Goal: Transaction & Acquisition: Purchase product/service

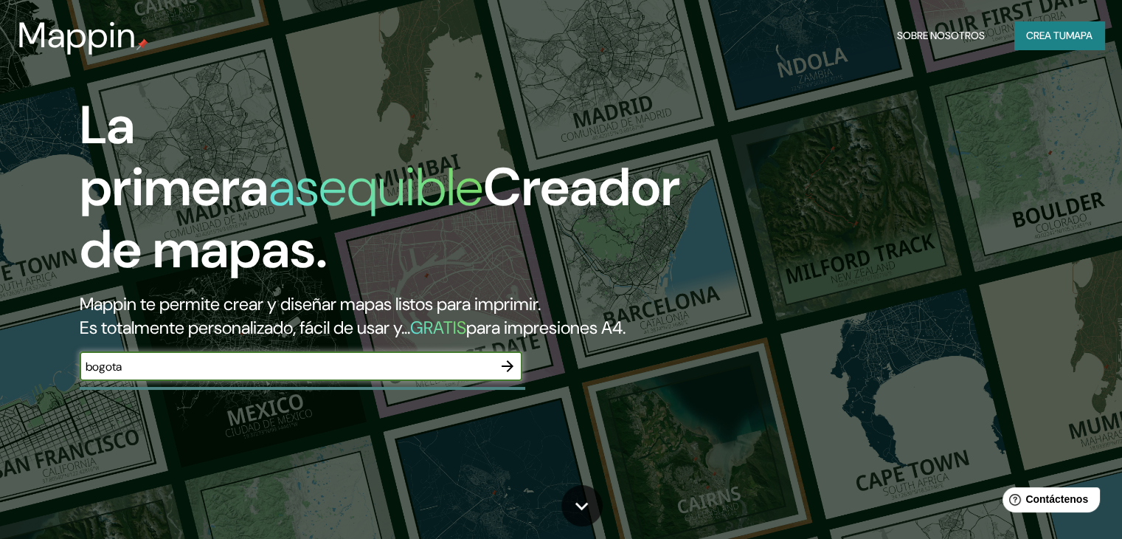
type input "bogota"
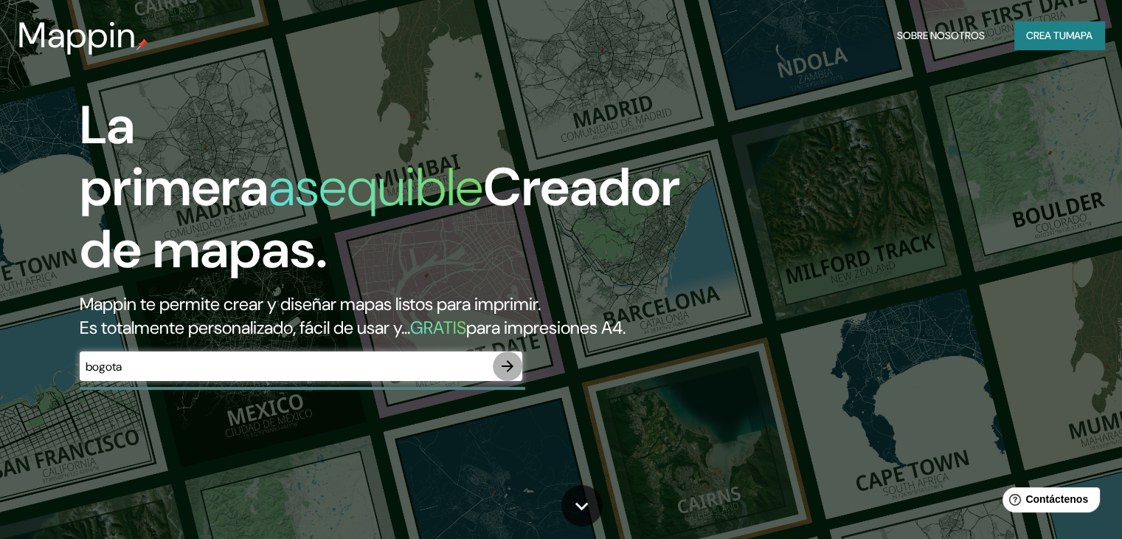
click at [505, 372] on icon "button" at bounding box center [508, 366] width 12 height 12
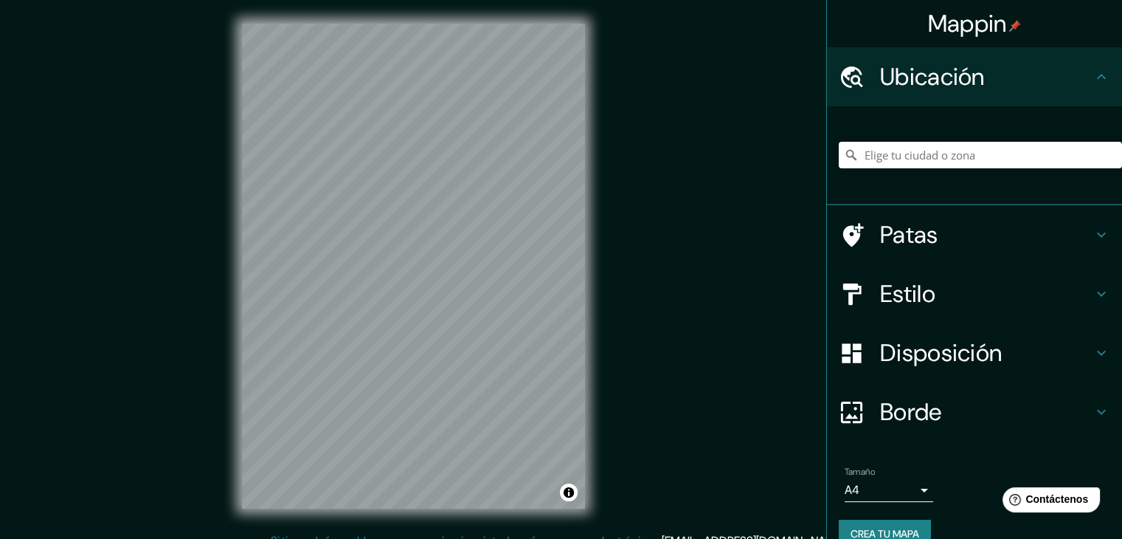
click at [880, 290] on font "Estilo" at bounding box center [907, 293] width 55 height 31
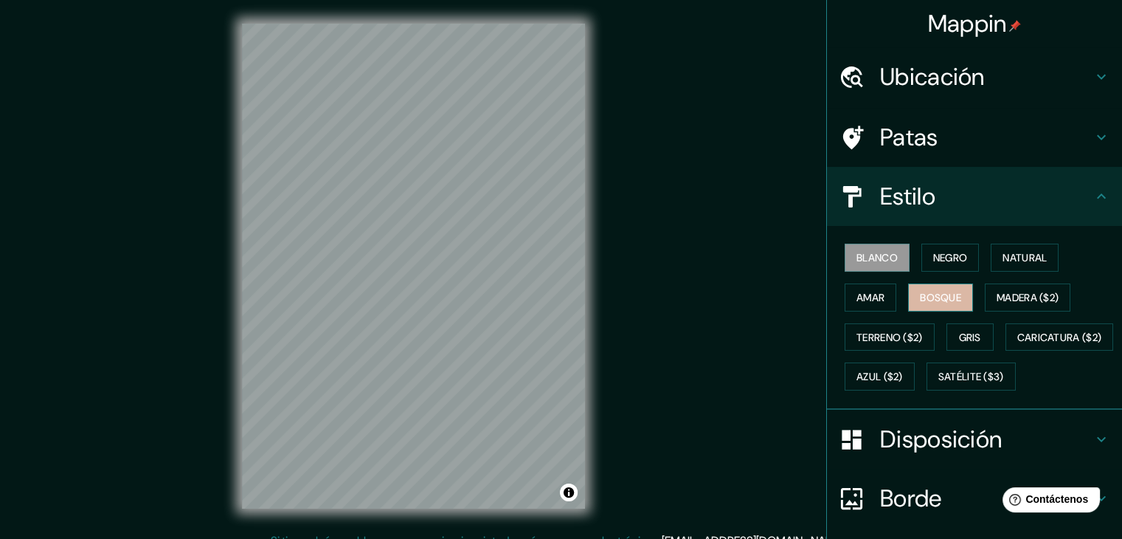
click at [921, 303] on font "Bosque" at bounding box center [940, 297] width 41 height 19
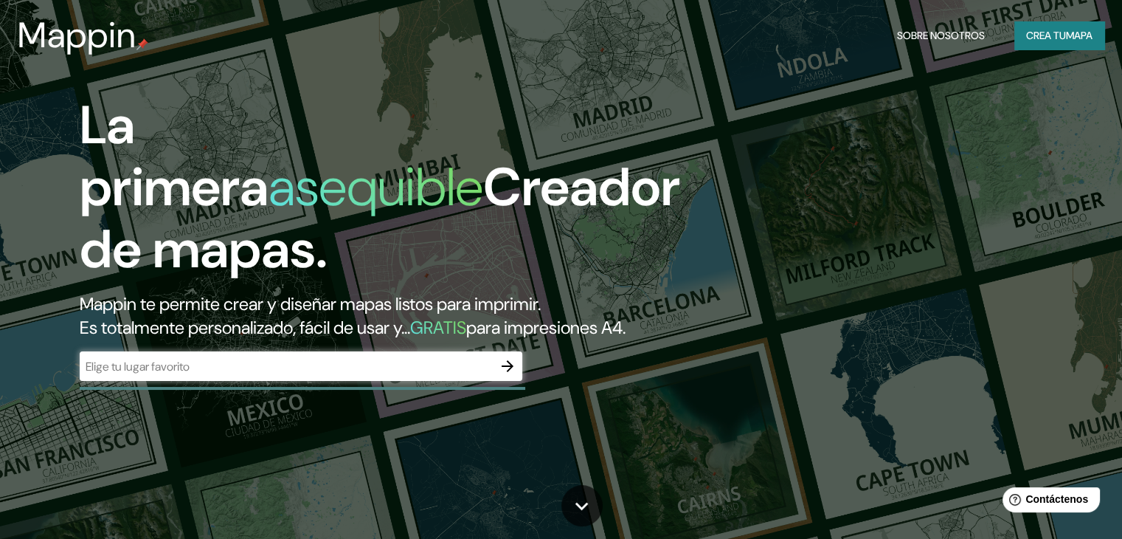
click at [257, 381] on div "​" at bounding box center [301, 366] width 443 height 30
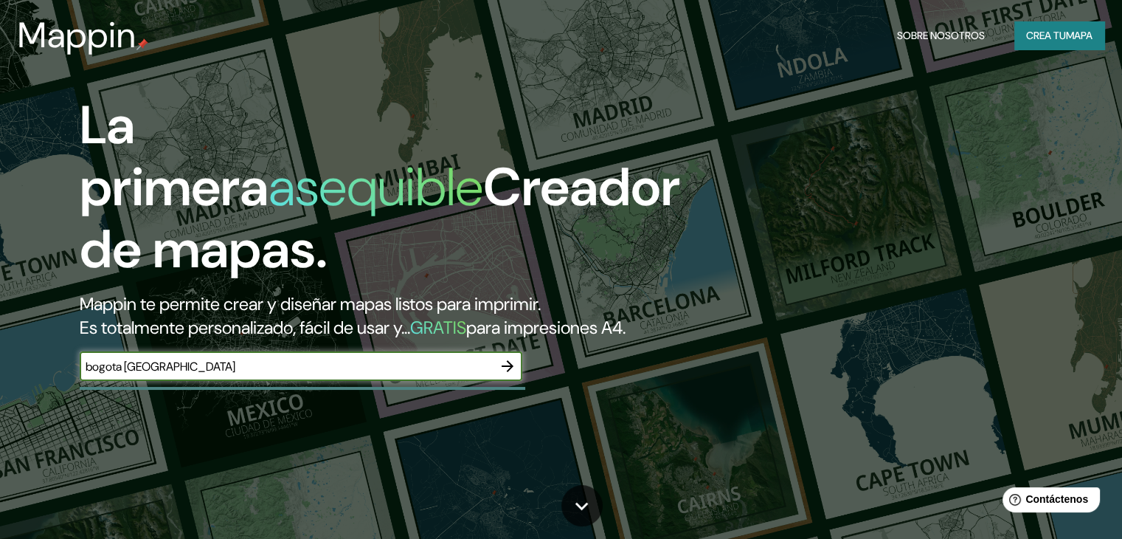
type input "bogota [GEOGRAPHIC_DATA]"
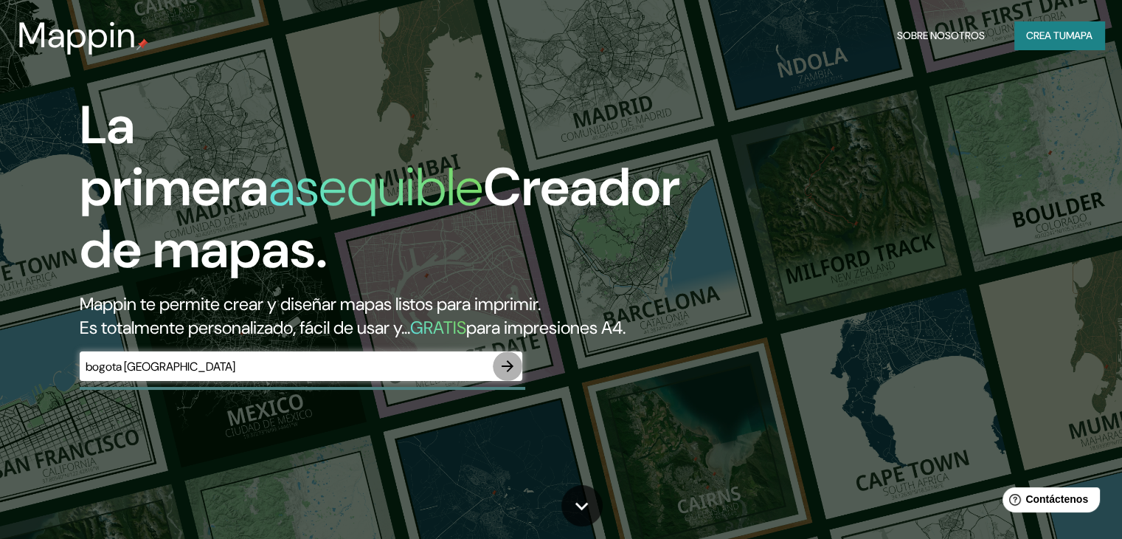
click at [508, 372] on icon "button" at bounding box center [508, 366] width 12 height 12
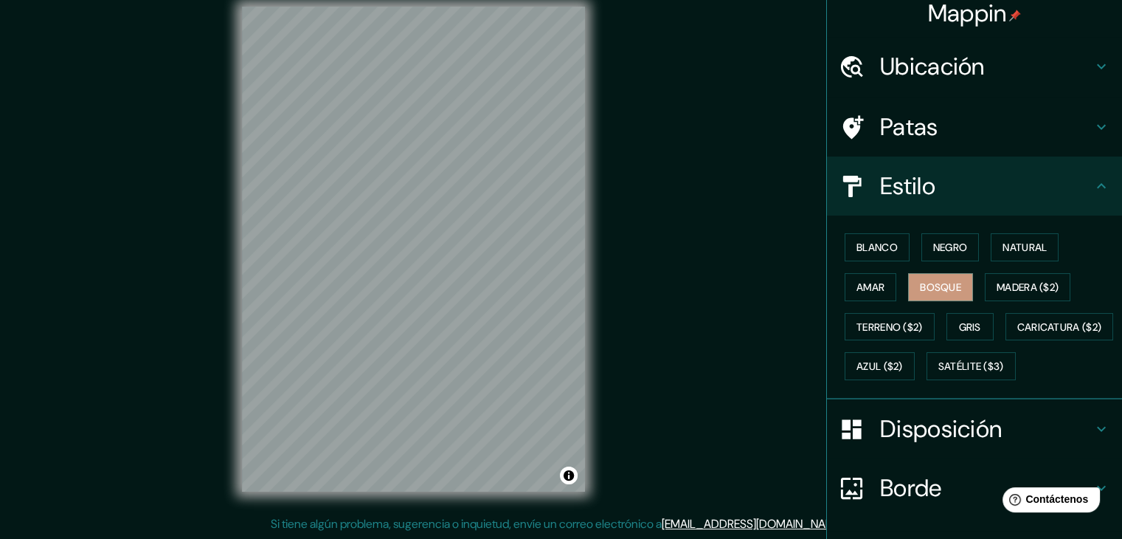
scroll to position [4, 0]
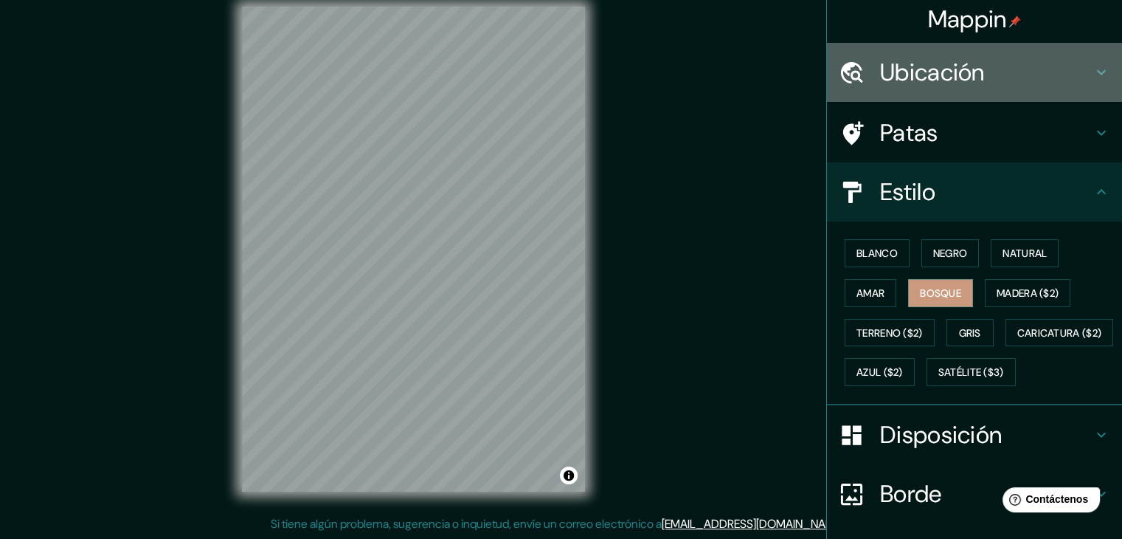
click at [959, 64] on font "Ubicación" at bounding box center [932, 72] width 105 height 31
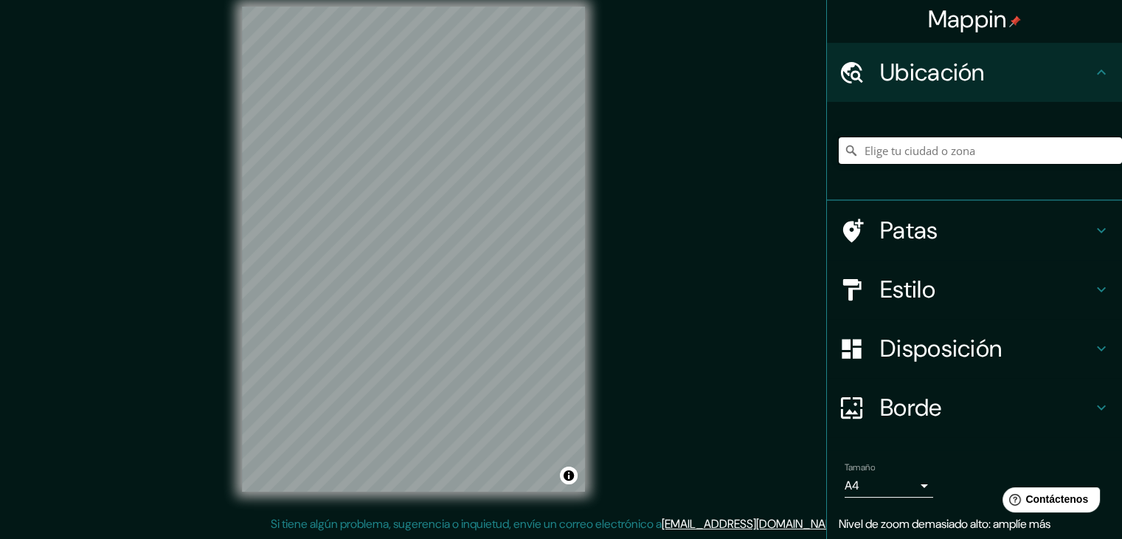
click at [914, 154] on input "Elige tu ciudad o zona" at bounding box center [980, 150] width 283 height 27
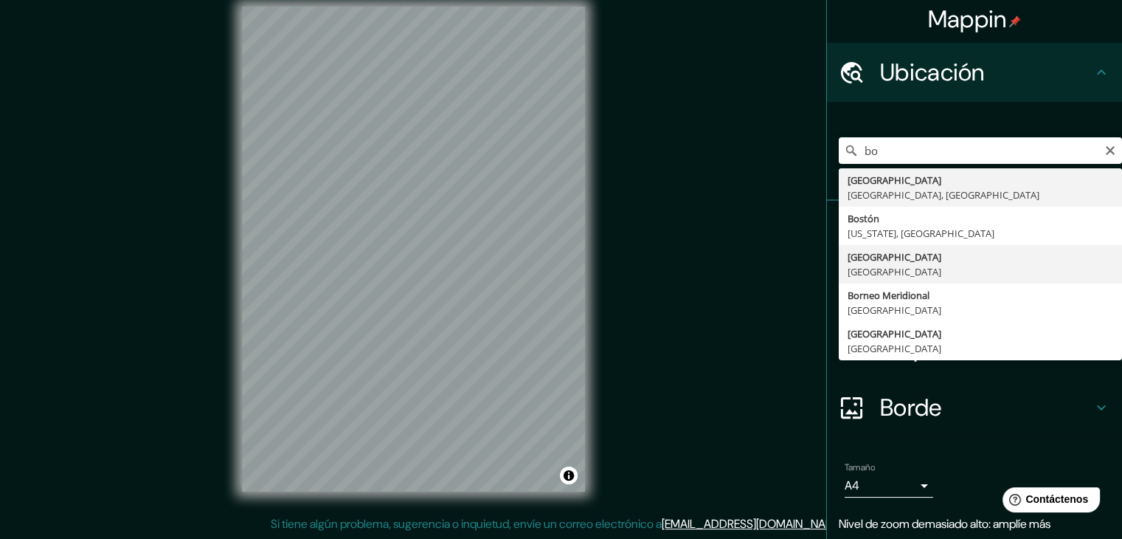
type input "[GEOGRAPHIC_DATA], [GEOGRAPHIC_DATA]"
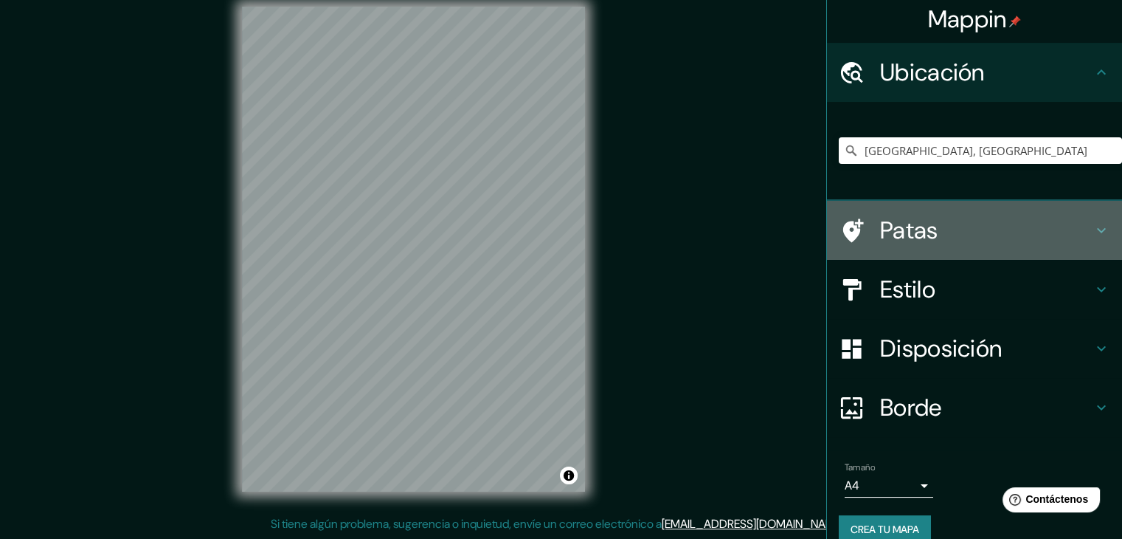
click at [1093, 227] on icon at bounding box center [1102, 230] width 18 height 18
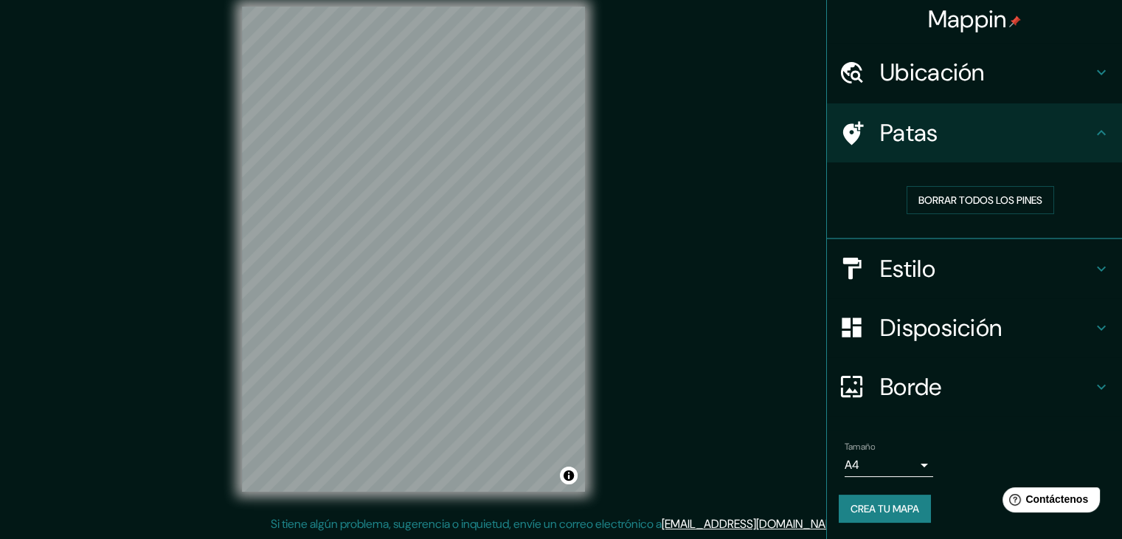
scroll to position [4, 0]
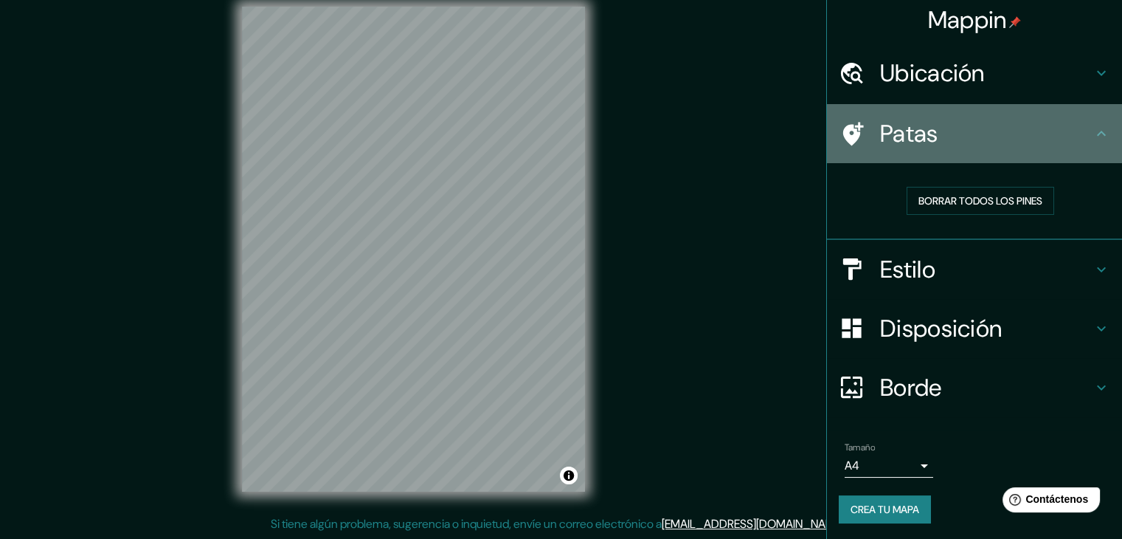
click at [1093, 136] on icon at bounding box center [1102, 134] width 18 height 18
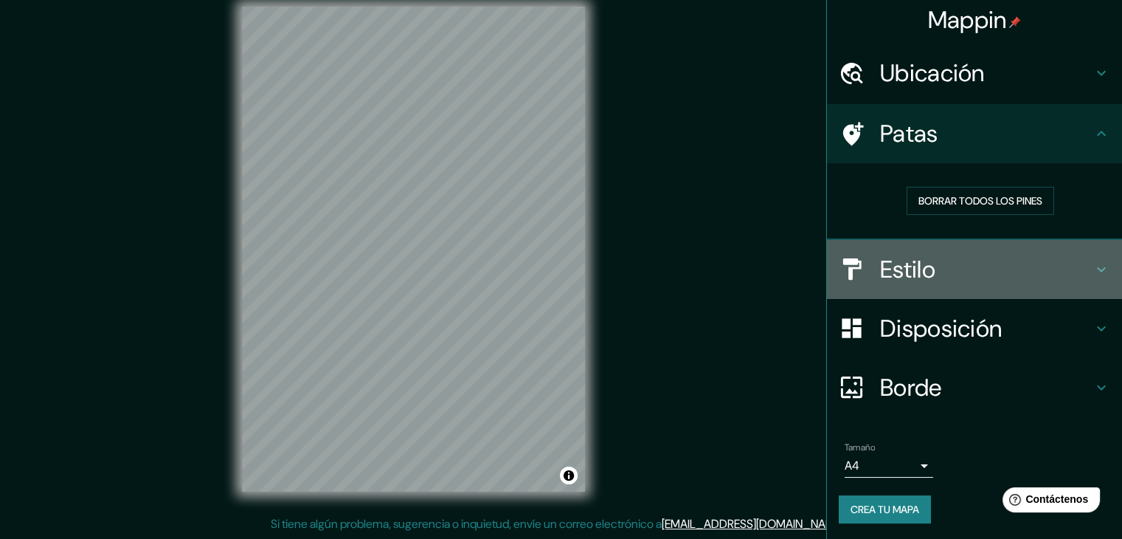
click at [1096, 265] on icon at bounding box center [1102, 270] width 18 height 18
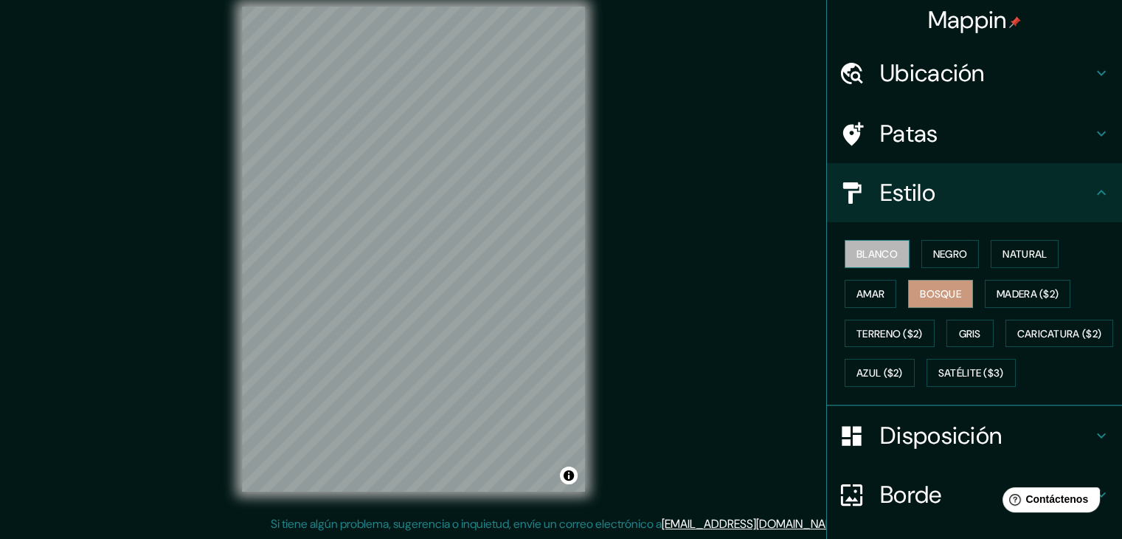
click at [861, 247] on font "Blanco" at bounding box center [877, 253] width 41 height 13
click at [908, 293] on button "Bosque" at bounding box center [940, 294] width 65 height 28
click at [858, 298] on font "Amar" at bounding box center [871, 293] width 28 height 13
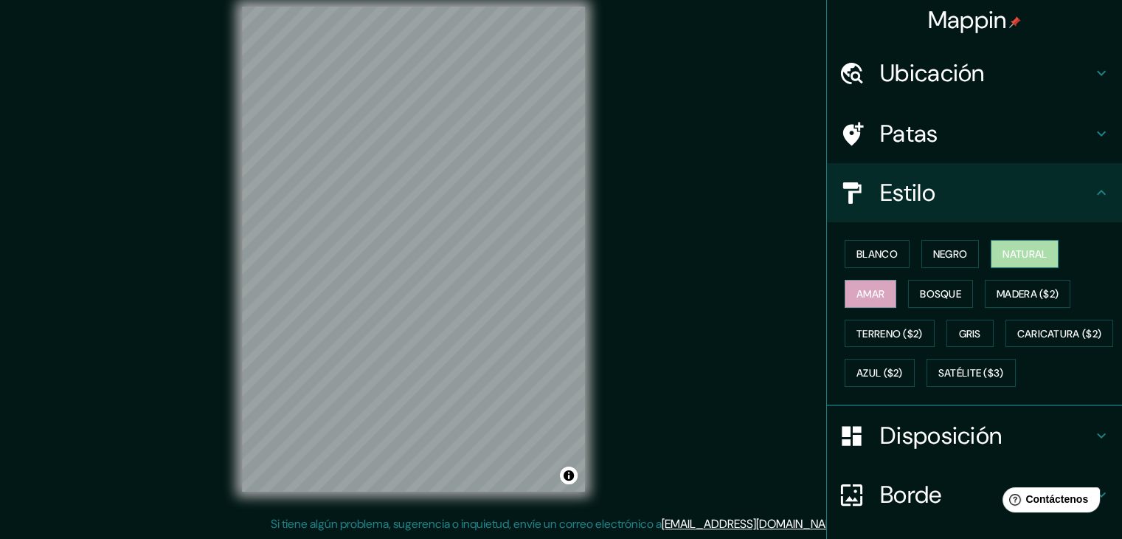
click at [1015, 259] on font "Natural" at bounding box center [1025, 253] width 44 height 13
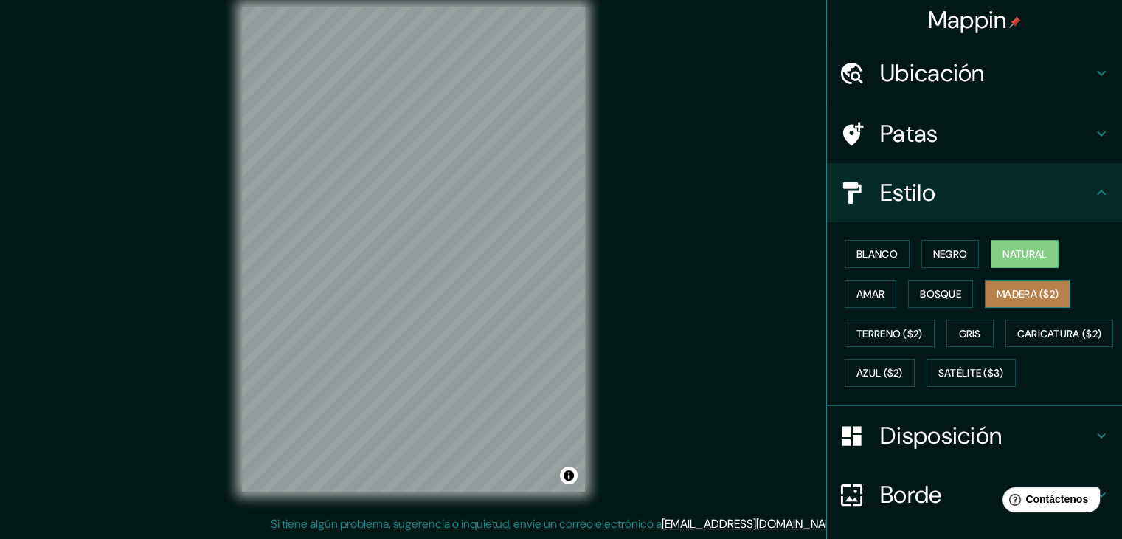
click at [1015, 287] on font "Madera ($2)" at bounding box center [1028, 293] width 62 height 13
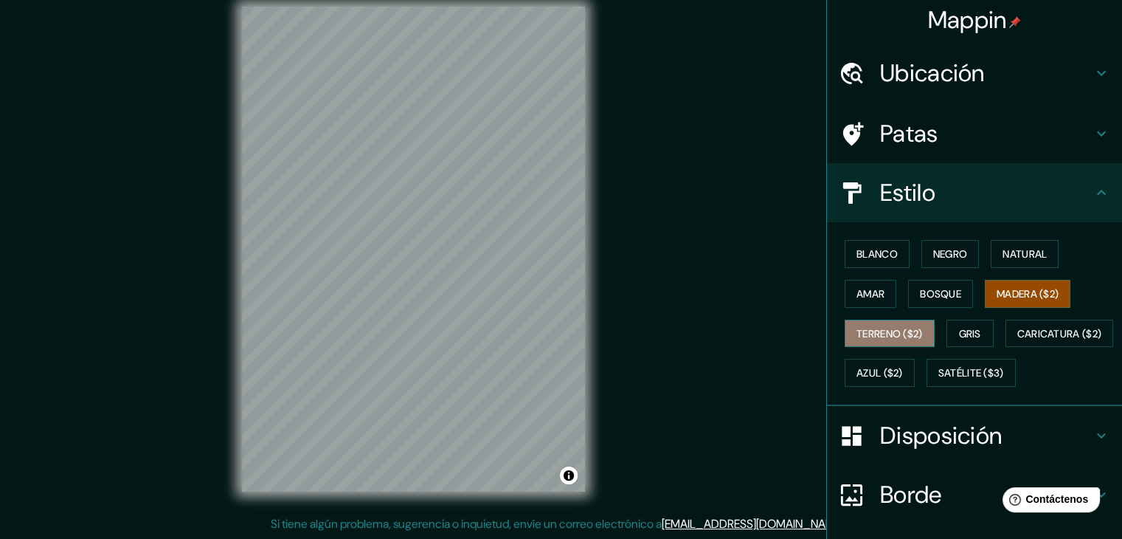
click at [880, 334] on font "Terreno ($2)" at bounding box center [890, 333] width 66 height 13
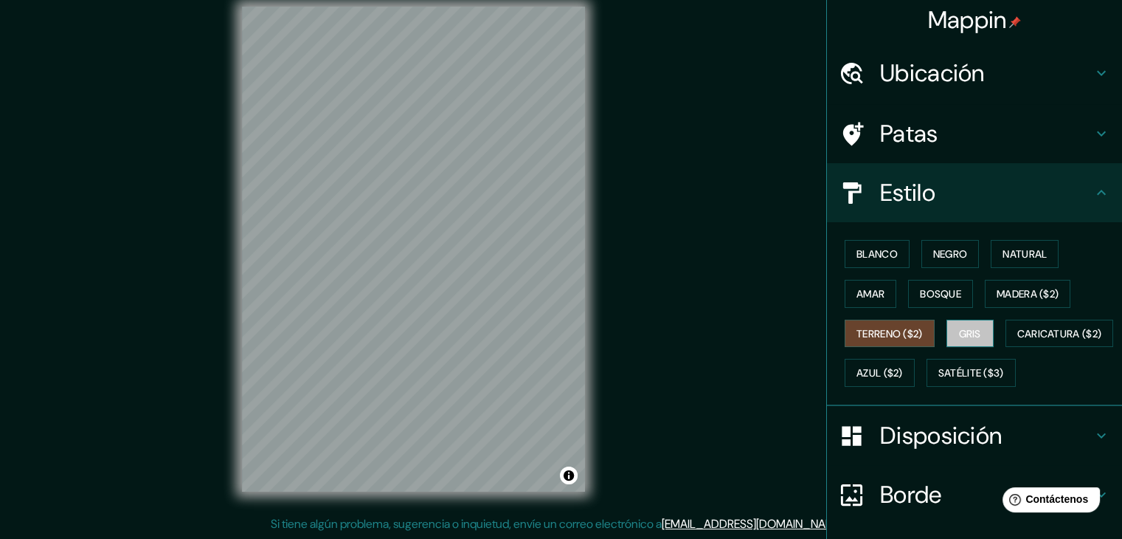
click at [959, 333] on font "Gris" at bounding box center [970, 333] width 22 height 13
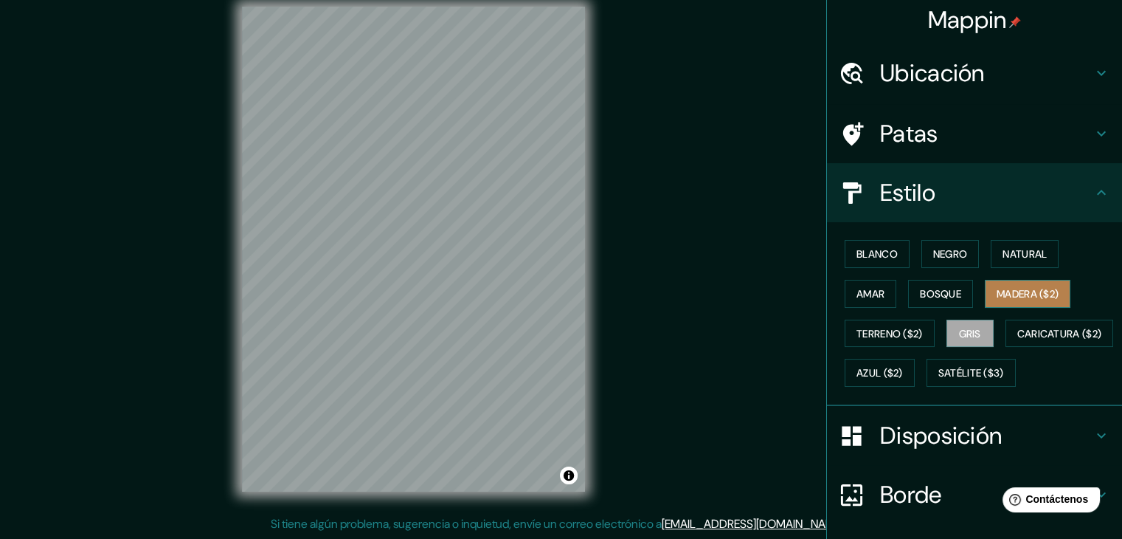
click at [1028, 295] on font "Madera ($2)" at bounding box center [1028, 293] width 62 height 13
click at [1021, 255] on font "Natural" at bounding box center [1025, 253] width 44 height 13
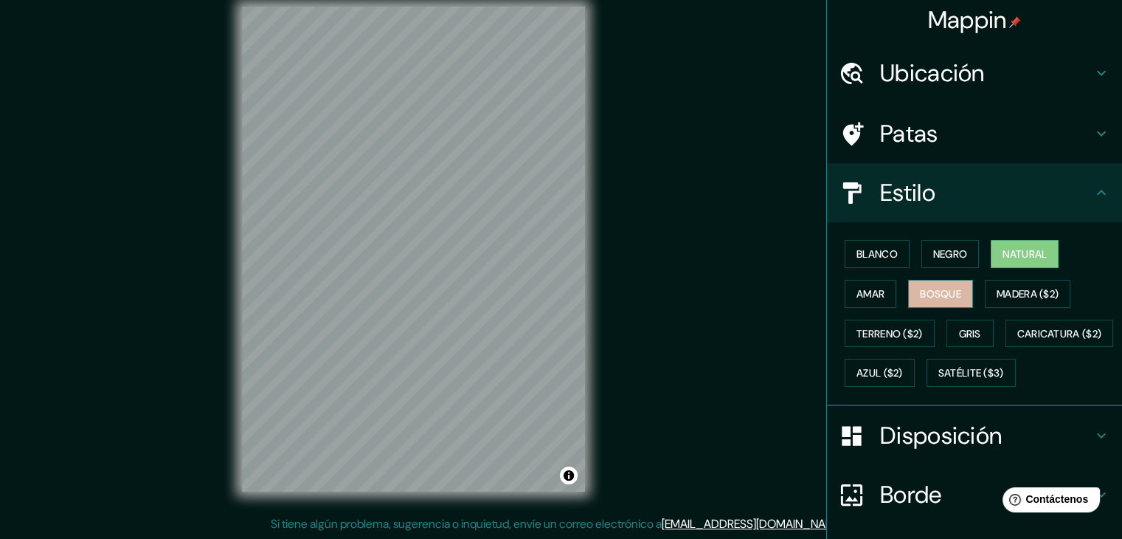
click at [941, 298] on font "Bosque" at bounding box center [940, 293] width 41 height 13
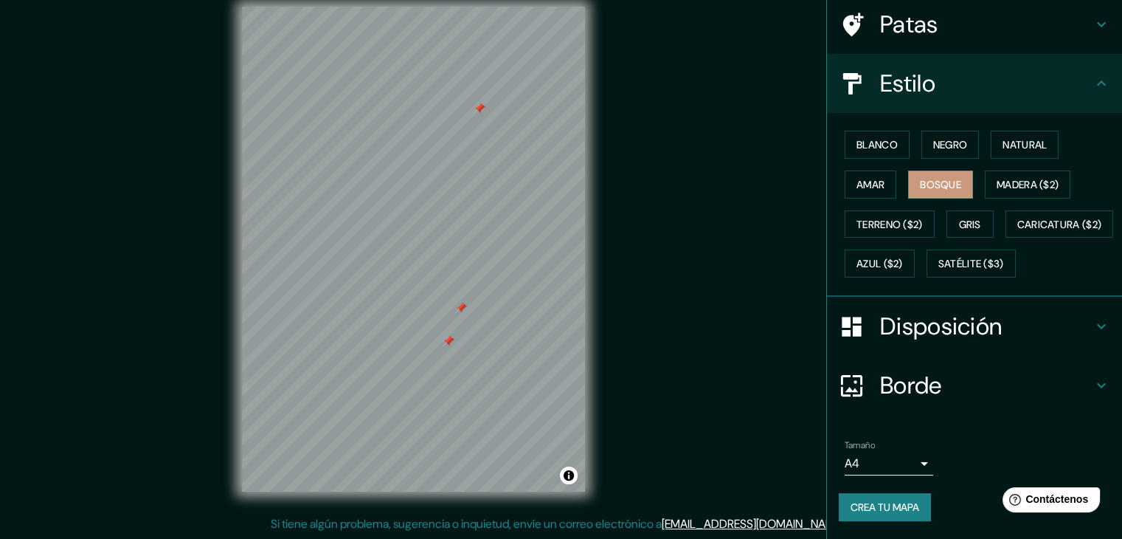
scroll to position [149, 0]
click at [939, 261] on font "Satélite ($3)" at bounding box center [972, 264] width 66 height 13
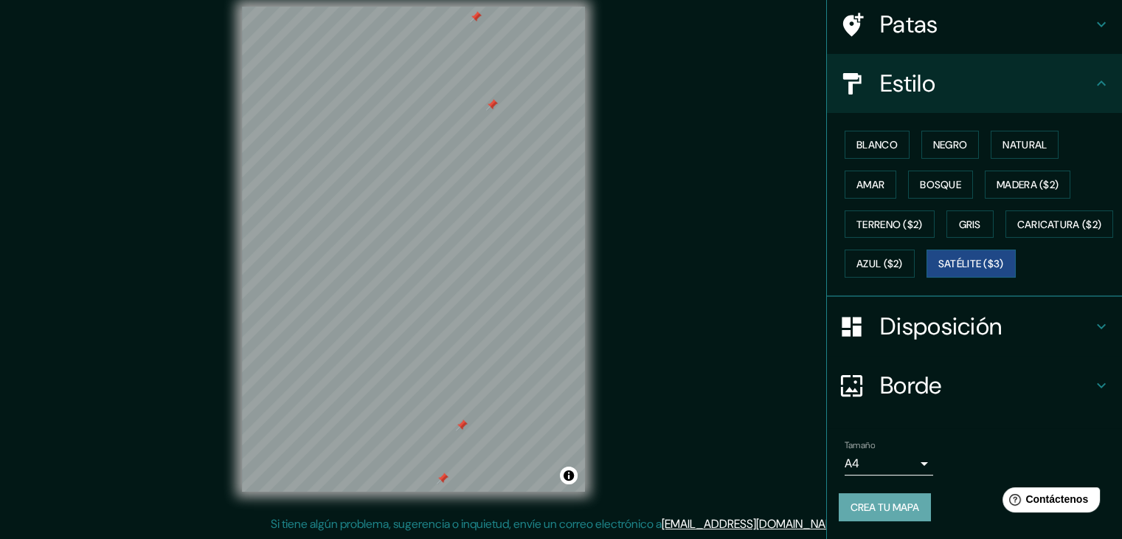
click at [905, 506] on font "Crea tu mapa" at bounding box center [885, 506] width 69 height 13
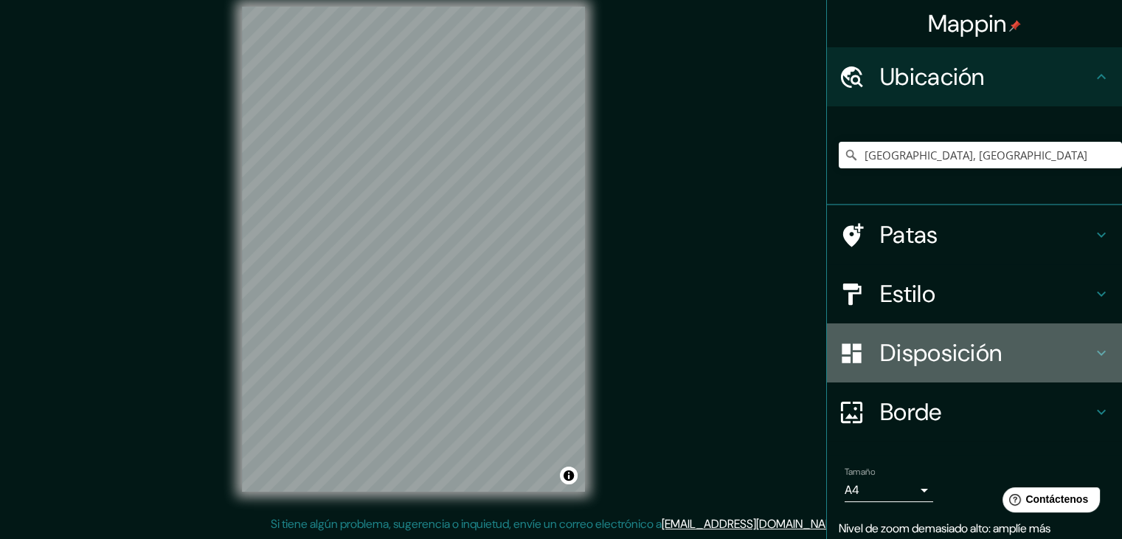
click at [1093, 352] on icon at bounding box center [1102, 353] width 18 height 18
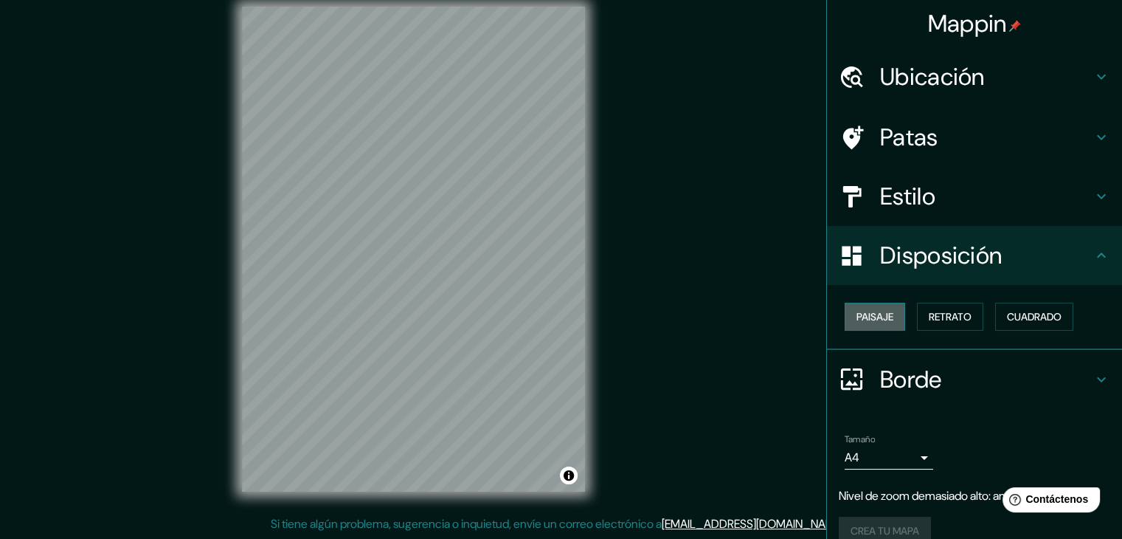
click at [887, 317] on button "Paisaje" at bounding box center [875, 317] width 61 height 28
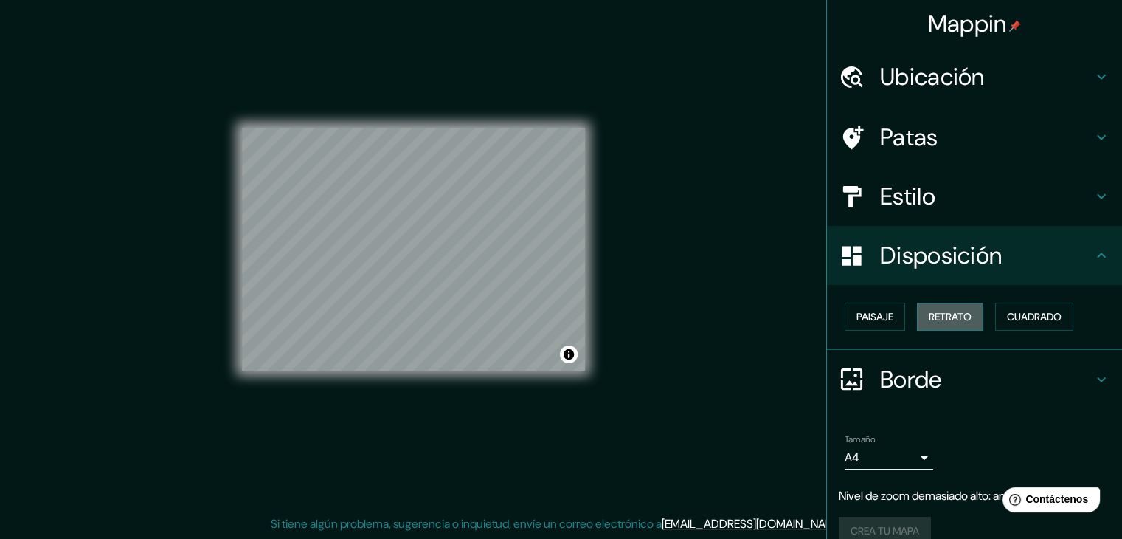
click at [929, 317] on font "Retrato" at bounding box center [950, 316] width 43 height 13
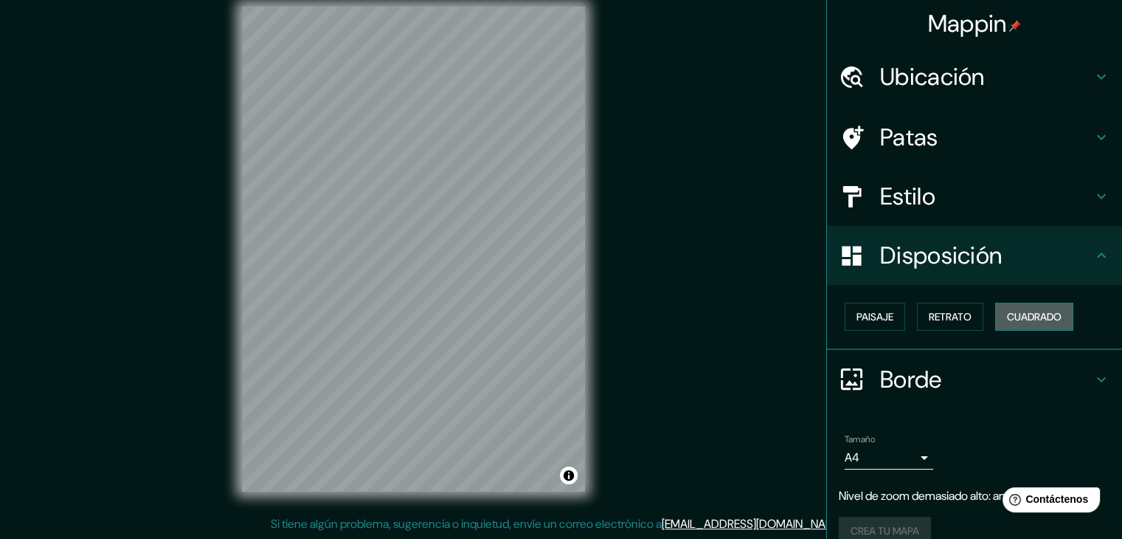
click at [996, 311] on button "Cuadrado" at bounding box center [1035, 317] width 78 height 28
